Goal: Task Accomplishment & Management: Manage account settings

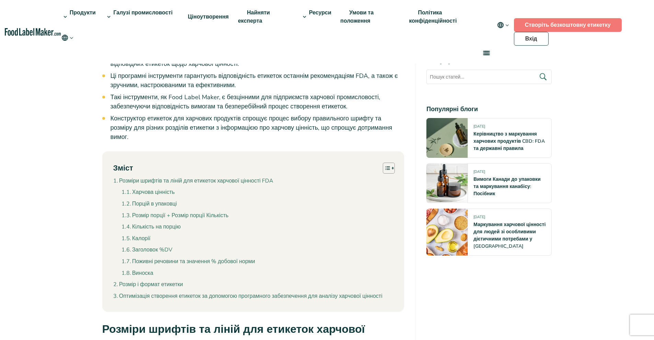
scroll to position [687, 0]
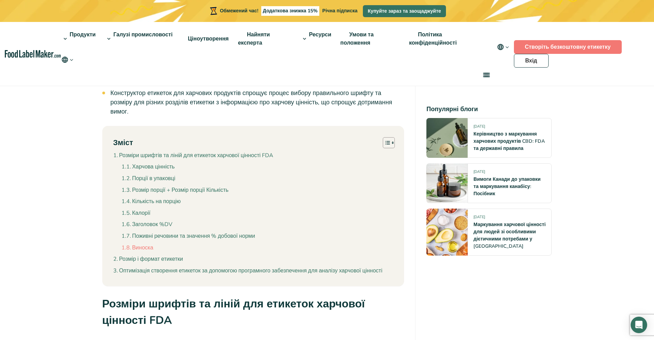
click at [145, 244] on font "Виноска" at bounding box center [142, 248] width 21 height 8
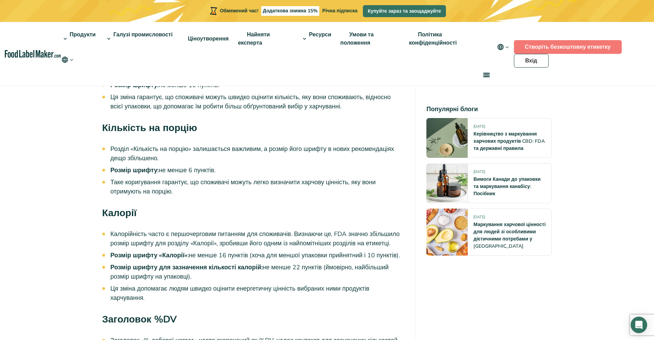
scroll to position [1824, 0]
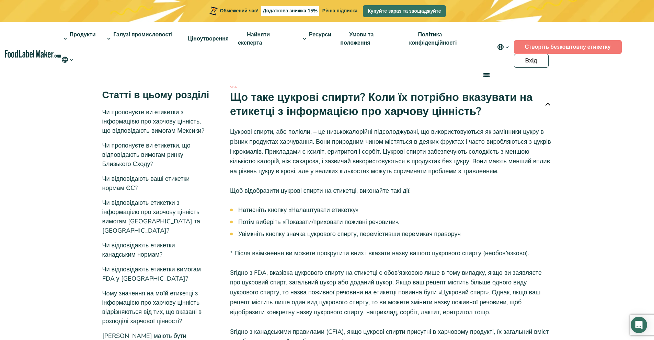
click at [588, 92] on div "Головна сторінка Найчастіші запитання Що таке цукрові спирти? Коли їх потрібно …" at bounding box center [327, 218] width 654 height 345
click at [594, 50] on font "Створіть безкоштовну етикетку" at bounding box center [568, 47] width 86 height 8
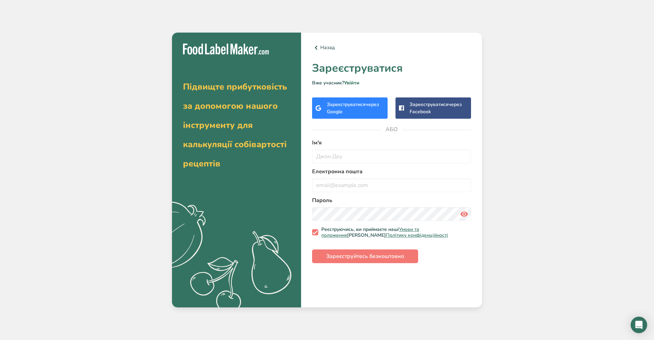
click at [355, 103] on font "Зареєструватися" at bounding box center [346, 104] width 39 height 7
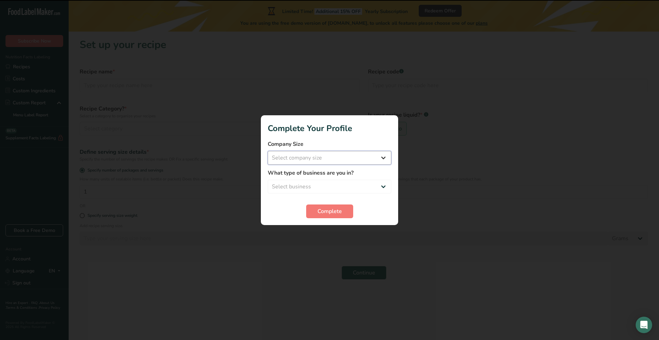
click at [316, 162] on select "Select company size Fewer than 10 Employees 10 to 50 Employees 51 to 500 Employ…" at bounding box center [330, 158] width 124 height 14
click at [268, 151] on select "Select company size Fewer than 10 Employees 10 to 50 Employees 51 to 500 Employ…" at bounding box center [330, 158] width 124 height 14
click at [364, 160] on select "Fewer than 10 Employees 10 to 50 Employees 51 to 500 Employees Over 500 Employe…" at bounding box center [330, 158] width 124 height 14
select select "2"
click at [268, 151] on select "Fewer than 10 Employees 10 to 50 Employees 51 to 500 Employees Over 500 Employe…" at bounding box center [330, 158] width 124 height 14
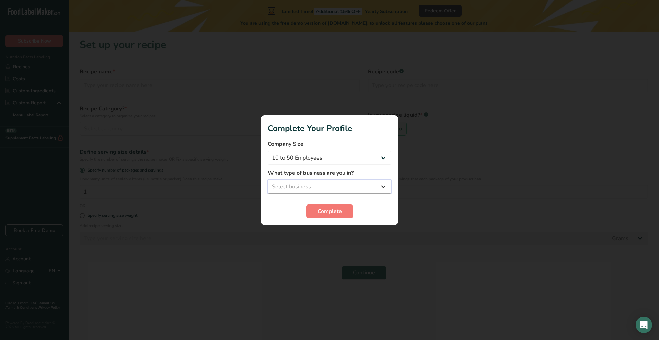
click at [369, 191] on select "Select business Packaged Food Manufacturer Restaurant & Cafe Bakery Meal Plans …" at bounding box center [330, 187] width 124 height 14
select select "8"
click at [268, 180] on select "Select business Packaged Food Manufacturer Restaurant & Cafe Bakery Meal Plans …" at bounding box center [330, 187] width 124 height 14
click at [334, 214] on span "Complete" at bounding box center [329, 211] width 24 height 8
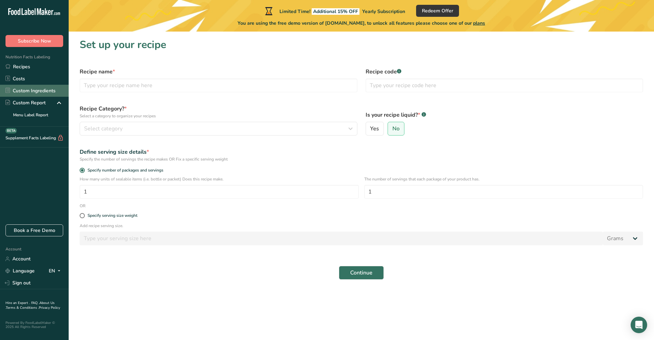
click at [28, 92] on link "Custom Ingredients" at bounding box center [34, 91] width 69 height 12
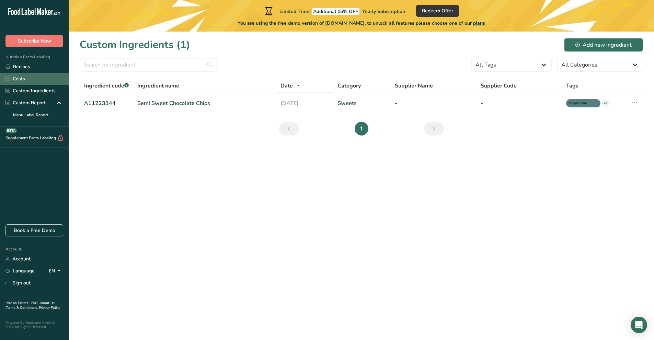
click at [30, 78] on link "Costs" at bounding box center [34, 79] width 69 height 12
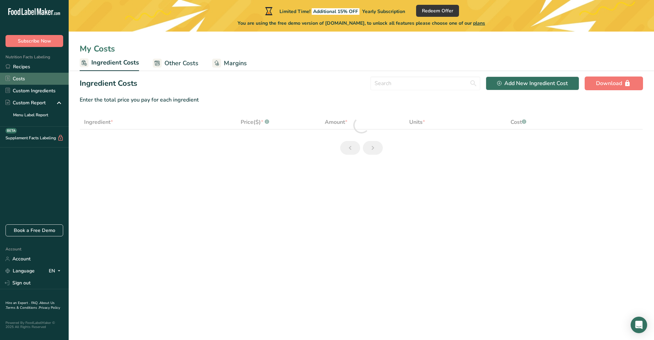
select select "1"
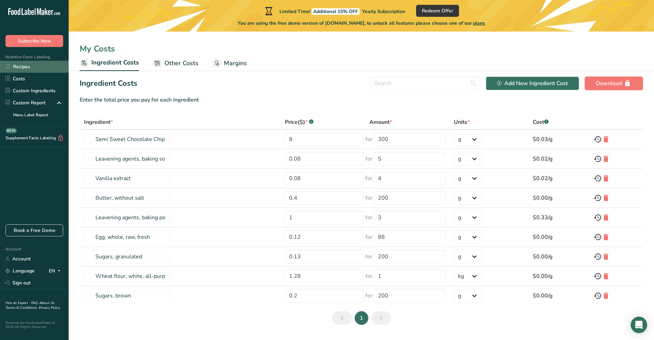
click at [34, 70] on link "Recipes" at bounding box center [34, 67] width 69 height 12
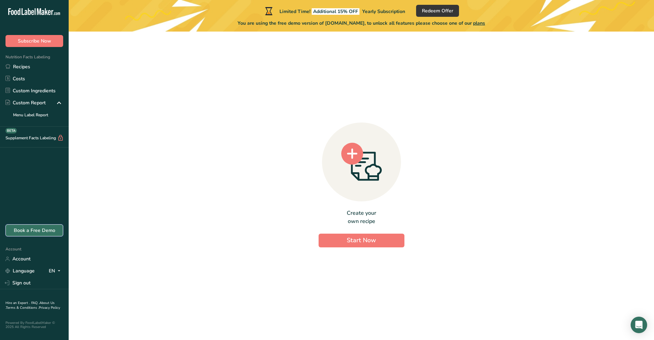
click at [61, 228] on link "Book a Free Demo" at bounding box center [34, 230] width 58 height 12
click at [48, 11] on icon ".a-20{fill:#fff;}" at bounding box center [41, 13] width 67 height 11
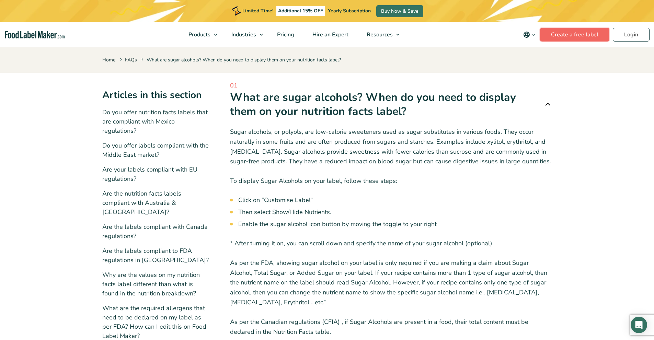
click at [584, 35] on link "Create a free label" at bounding box center [574, 35] width 69 height 14
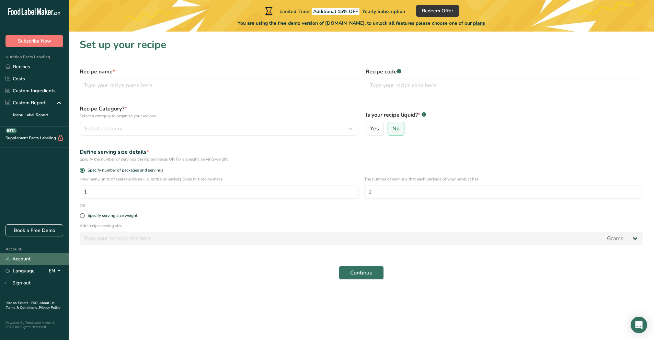
click at [24, 262] on link "Account" at bounding box center [34, 259] width 69 height 12
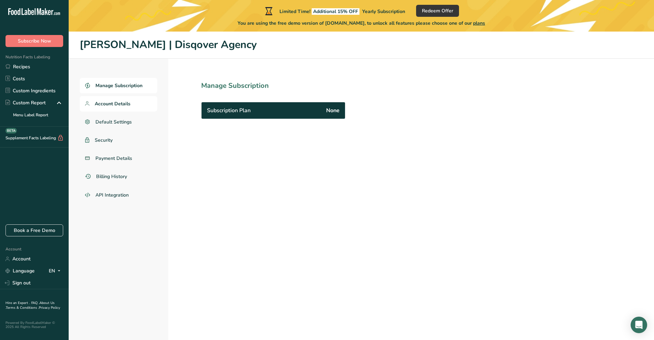
click at [108, 105] on span "Account Details" at bounding box center [113, 103] width 36 height 7
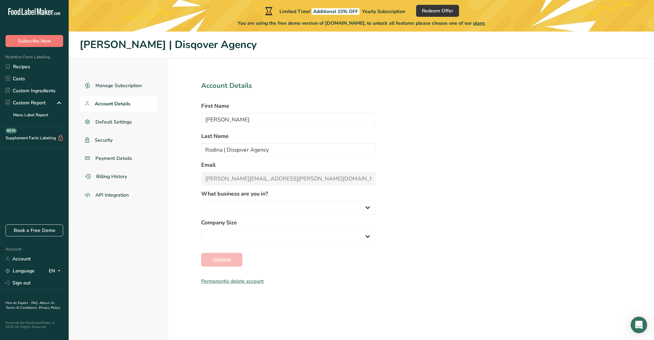
select select "8"
select select "2"
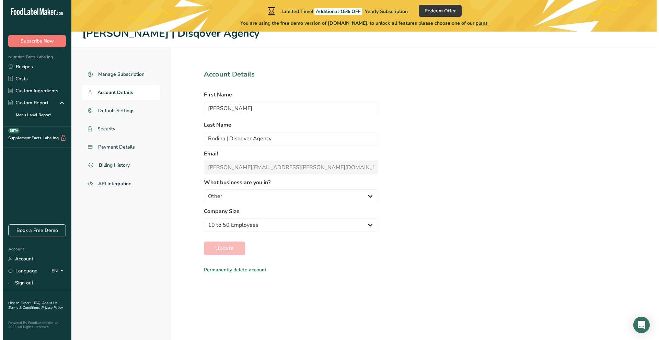
scroll to position [32, 0]
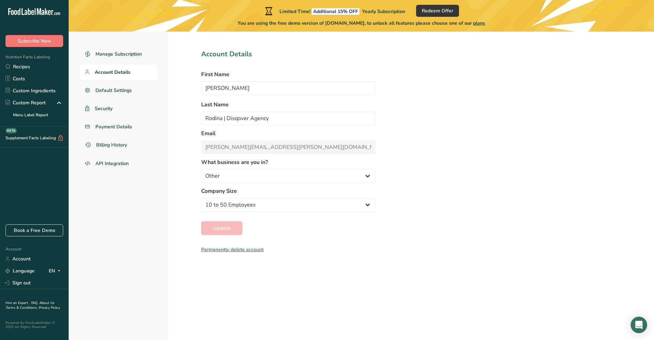
click at [255, 252] on div "Permanently delete account" at bounding box center [288, 249] width 174 height 7
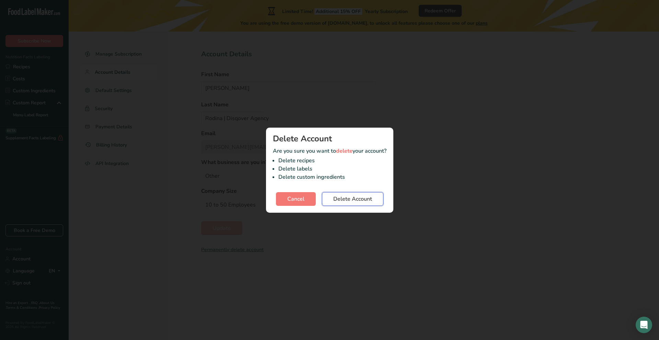
click at [361, 200] on span "Delete Account" at bounding box center [352, 199] width 39 height 8
